Goal: Task Accomplishment & Management: Complete application form

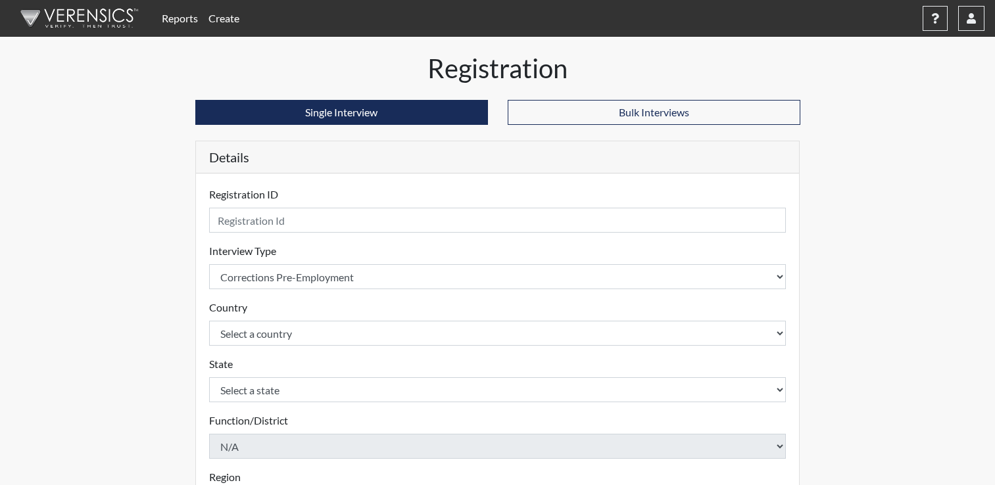
select select "ff733e93-e1bf-11ea-9c9f-0eff0cf7eb8f"
select select "united-states-of-[GEOGRAPHIC_DATA]"
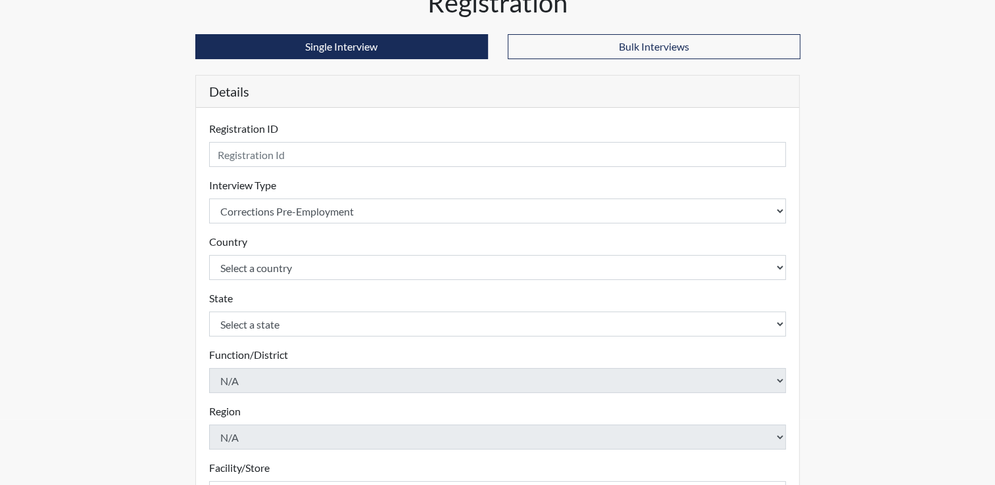
click at [264, 149] on input "text" at bounding box center [497, 154] width 577 height 25
type input "[PERSON_NAME]"
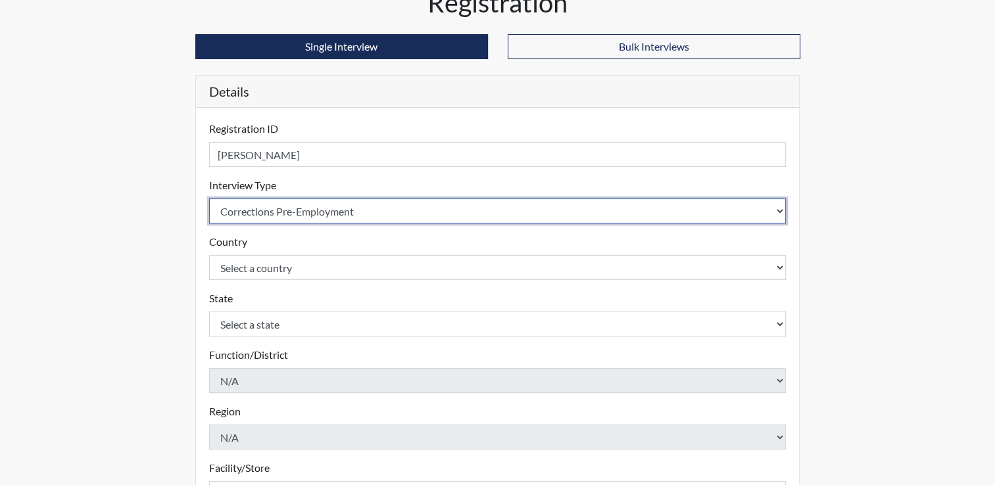
click at [404, 213] on select "Select an interview type Corrections Pre-Employment" at bounding box center [497, 211] width 577 height 25
click at [777, 209] on select "Select an interview type Corrections Pre-Employment" at bounding box center [497, 211] width 577 height 25
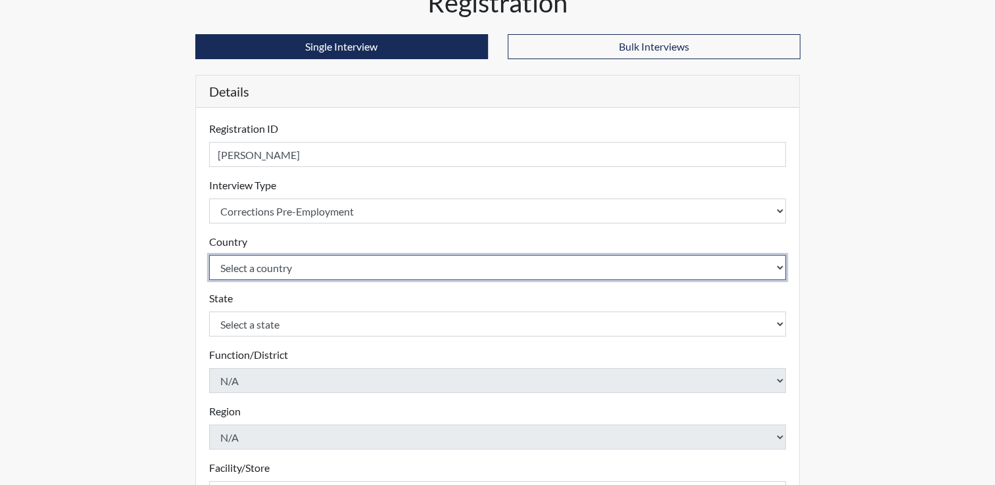
click at [773, 268] on select "Select a country [GEOGRAPHIC_DATA] [GEOGRAPHIC_DATA]" at bounding box center [497, 267] width 577 height 25
click at [209, 255] on select "Select a country [GEOGRAPHIC_DATA] [GEOGRAPHIC_DATA]" at bounding box center [497, 267] width 577 height 25
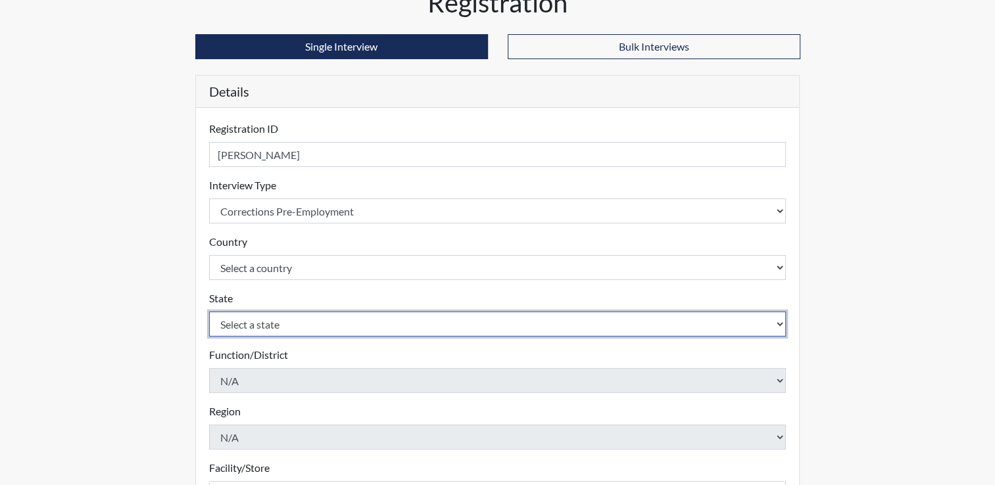
click at [739, 325] on select "Select a state [US_STATE] [US_STATE] [US_STATE] [US_STATE] [US_STATE] [US_STATE…" at bounding box center [497, 324] width 577 height 25
select select "OH"
click at [734, 327] on select "Select a state [US_STATE] [US_STATE] [US_STATE] [US_STATE] [US_STATE] [US_STATE…" at bounding box center [497, 324] width 577 height 25
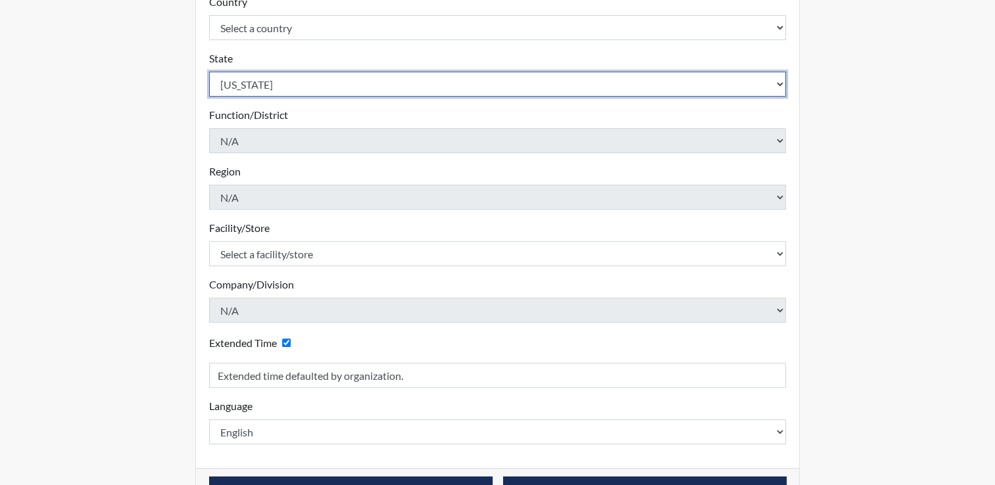
scroll to position [345, 0]
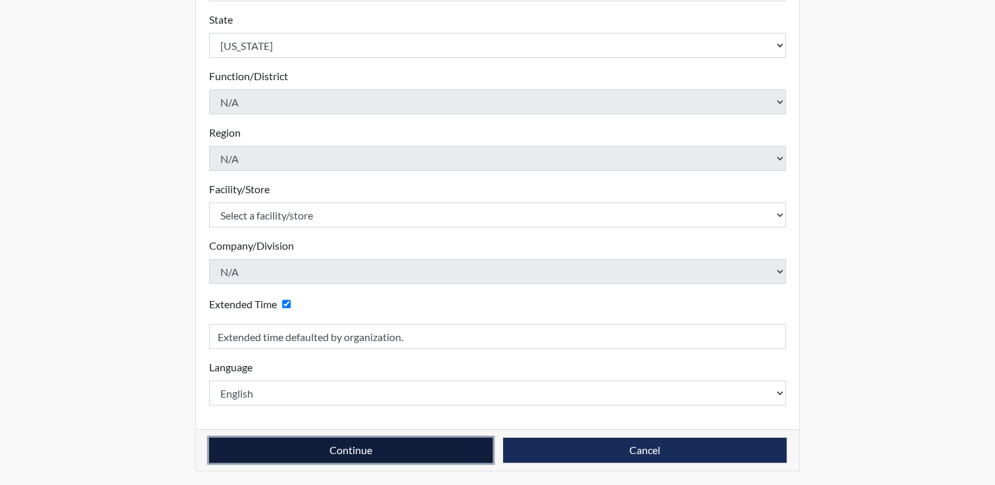
click at [458, 450] on button "Continue" at bounding box center [350, 450] width 283 height 25
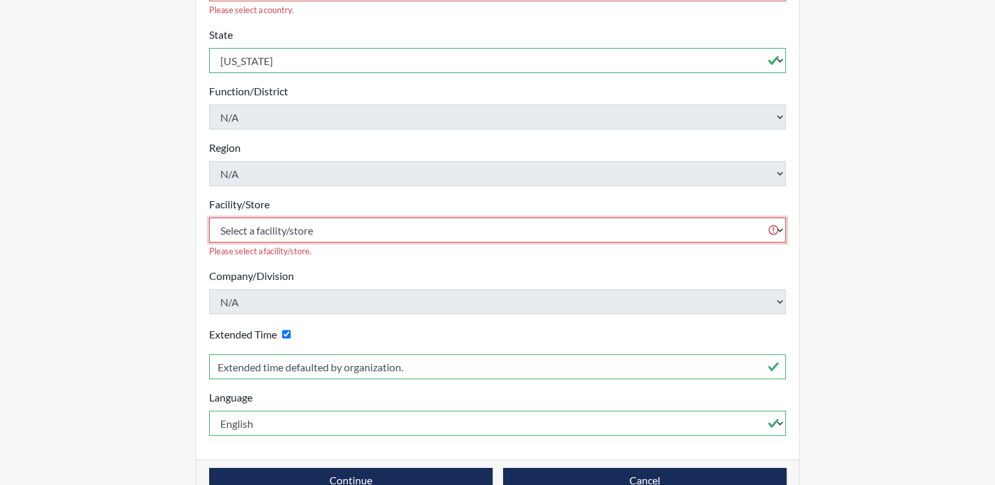
click at [718, 218] on select "Select a facility/store ADAPT CCC Pathways/[GEOGRAPHIC_DATA] TCC" at bounding box center [497, 230] width 577 height 25
select select "c0089e54-acf4-4f98-a681-b51a00f91fb7"
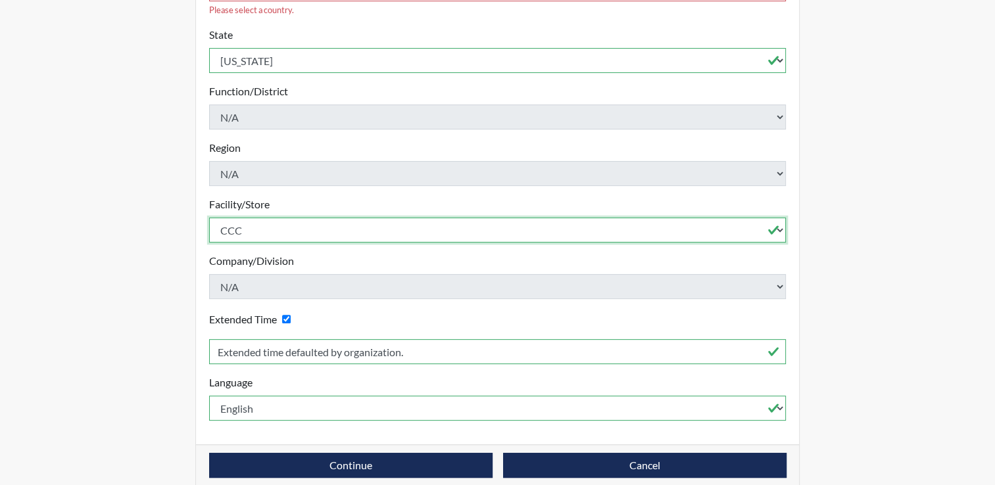
click at [209, 218] on select "Select a facility/store ADAPT CCC Pathways/[GEOGRAPHIC_DATA] TCC" at bounding box center [497, 230] width 577 height 25
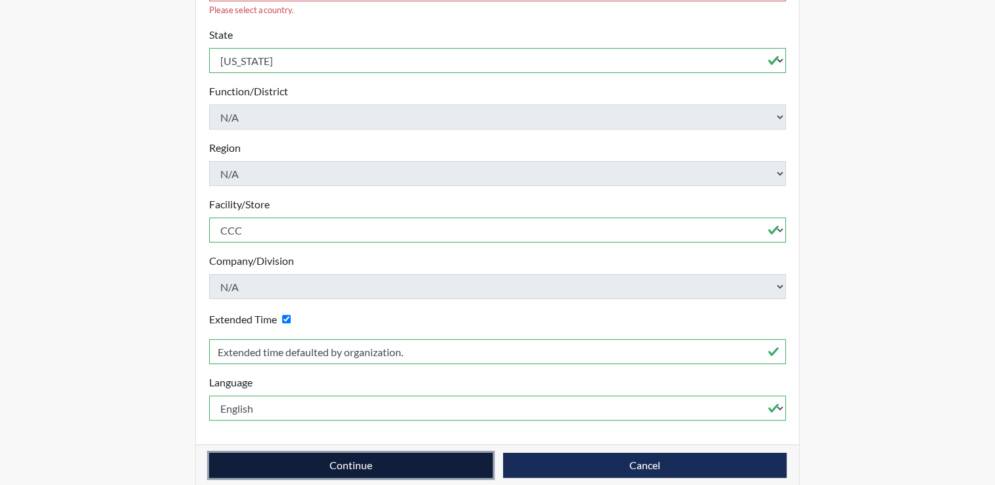
click at [462, 453] on button "Continue" at bounding box center [350, 465] width 283 height 25
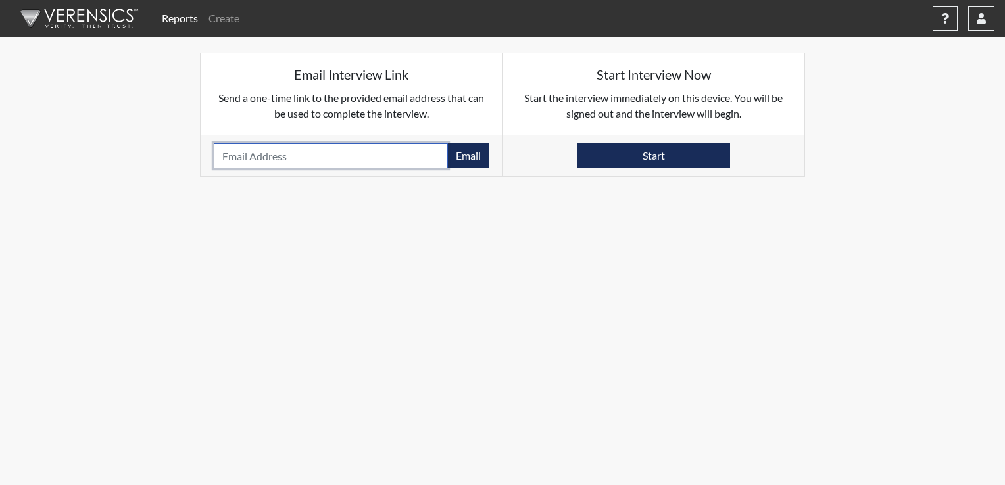
click at [316, 160] on input "email" at bounding box center [331, 155] width 234 height 25
type input "[EMAIL_ADDRESS][DOMAIN_NAME]"
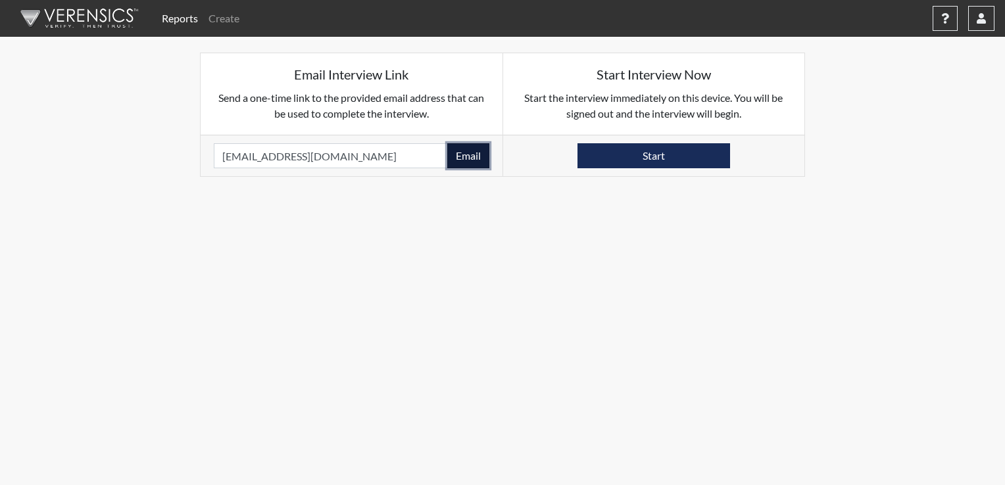
click at [468, 155] on button "Email" at bounding box center [468, 155] width 42 height 25
